Goal: Find specific page/section: Find specific page/section

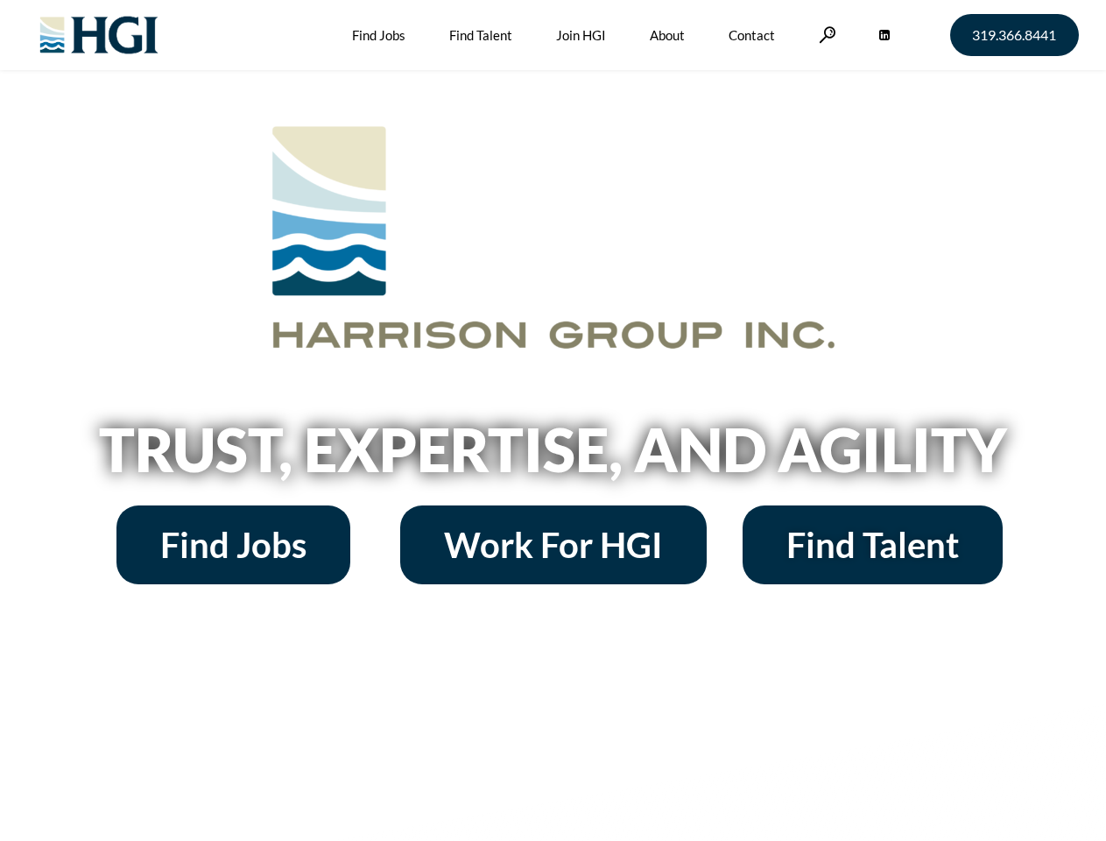
click at [552, 420] on h2 "Trust, Expertise, and Agility" at bounding box center [553, 449] width 998 height 60
click at [825, 34] on link at bounding box center [828, 34] width 18 height 17
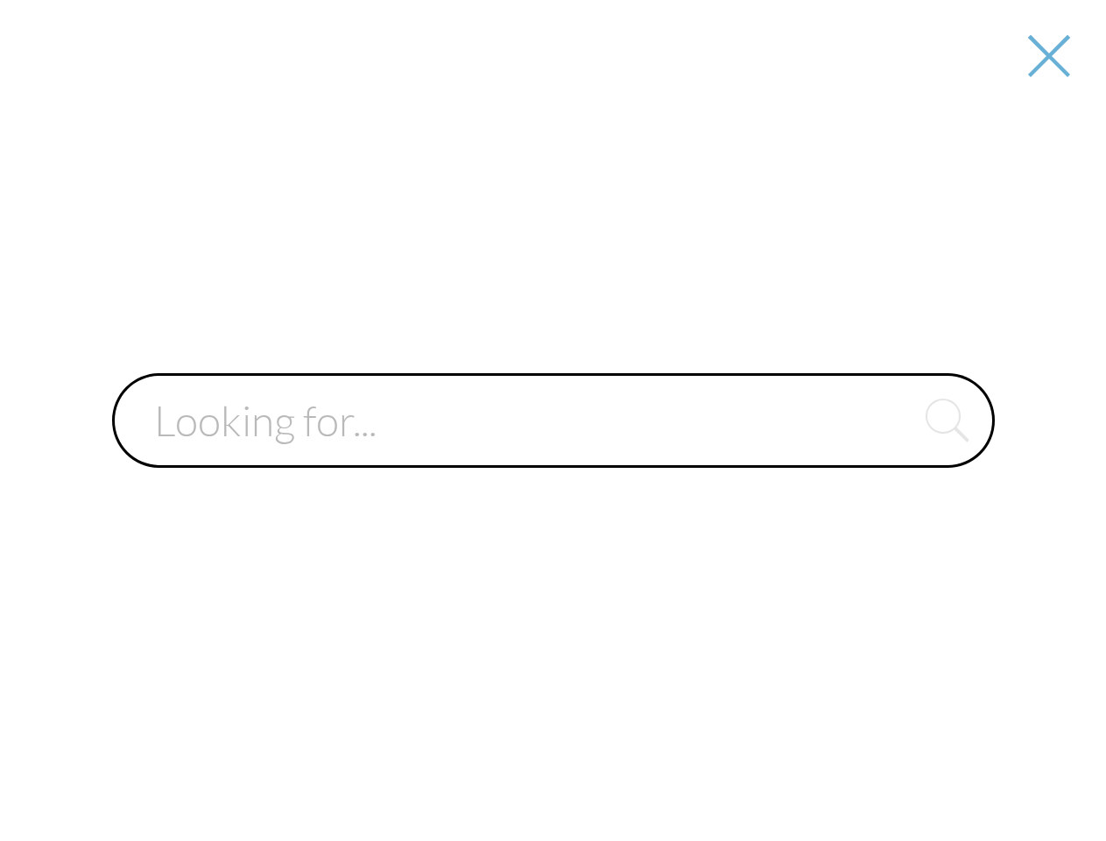
click at [552, 455] on input "text" at bounding box center [553, 420] width 883 height 95
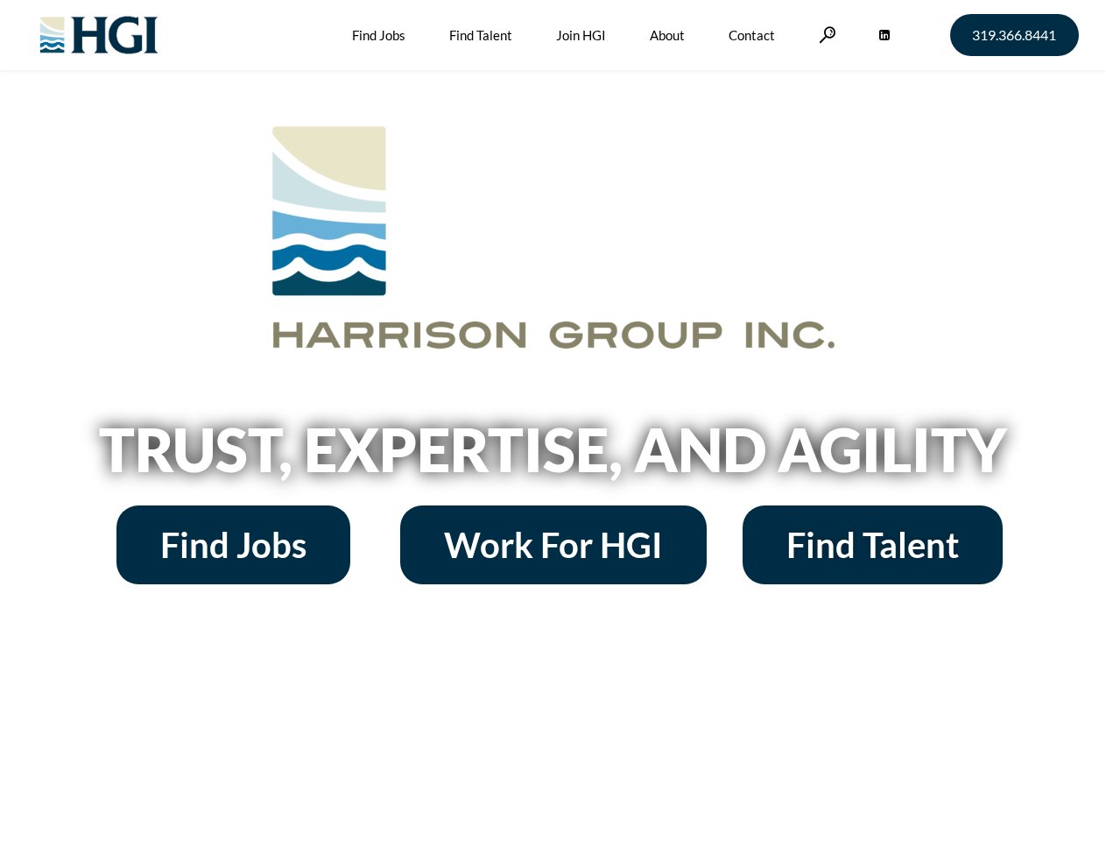
click at [552, 420] on h2 "Trust, Expertise, and Agility" at bounding box center [553, 449] width 998 height 60
click at [825, 34] on link at bounding box center [828, 34] width 18 height 17
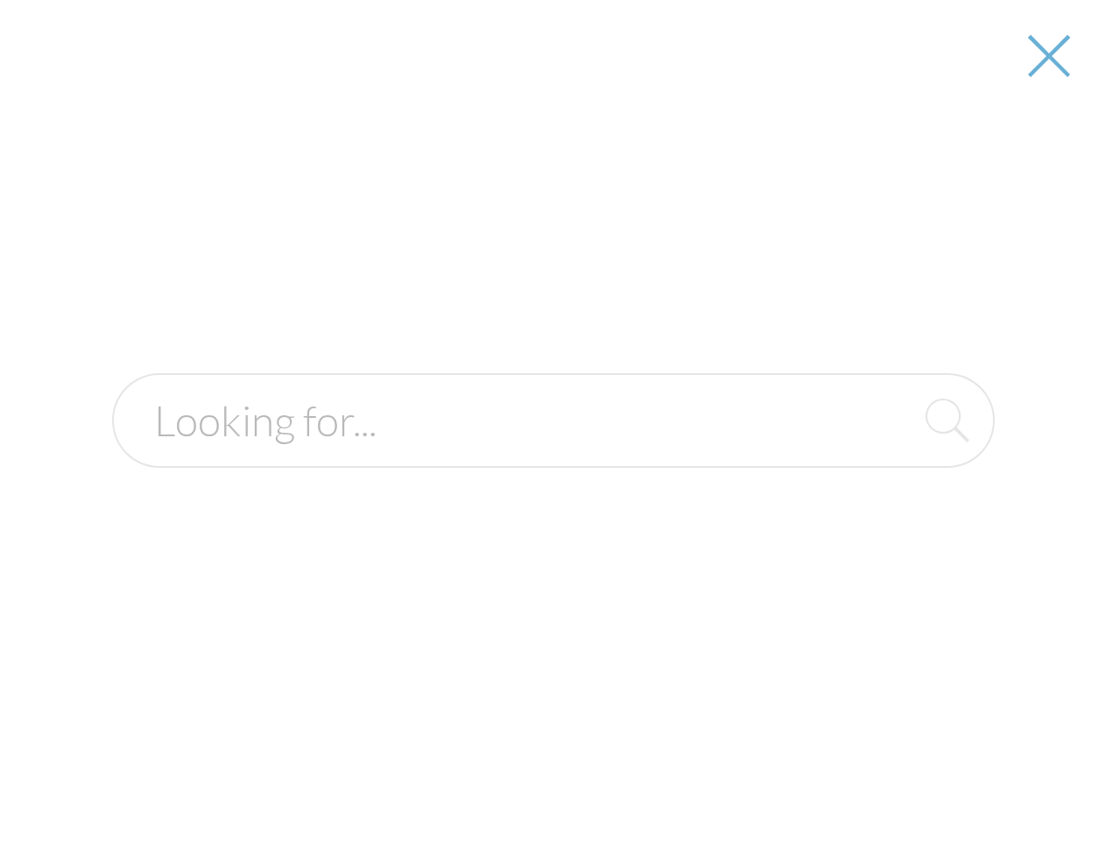
click at [552, 455] on h2 "Trust, Expertise, and Agility" at bounding box center [553, 449] width 998 height 60
